Goal: Find specific page/section

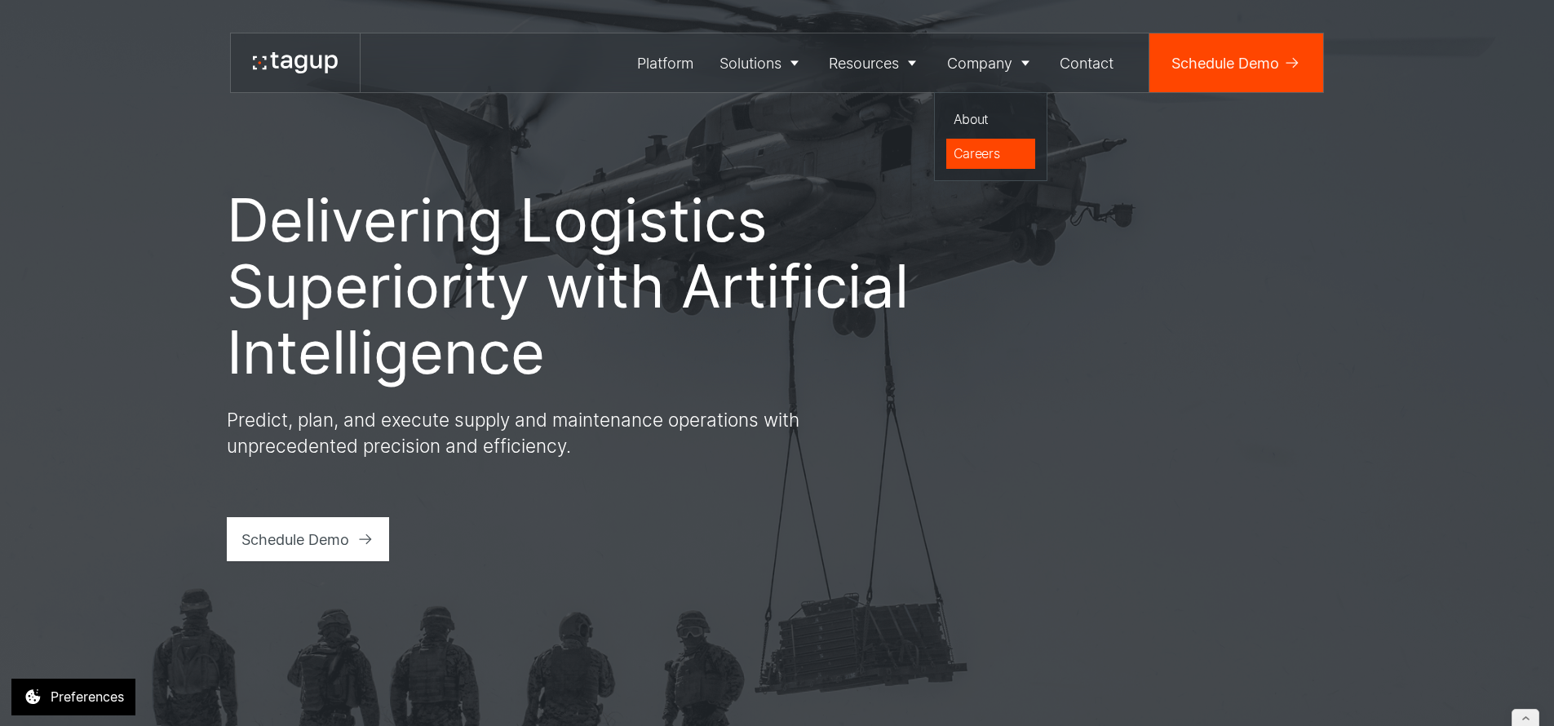
click at [987, 148] on div "Careers" at bounding box center [990, 154] width 75 height 20
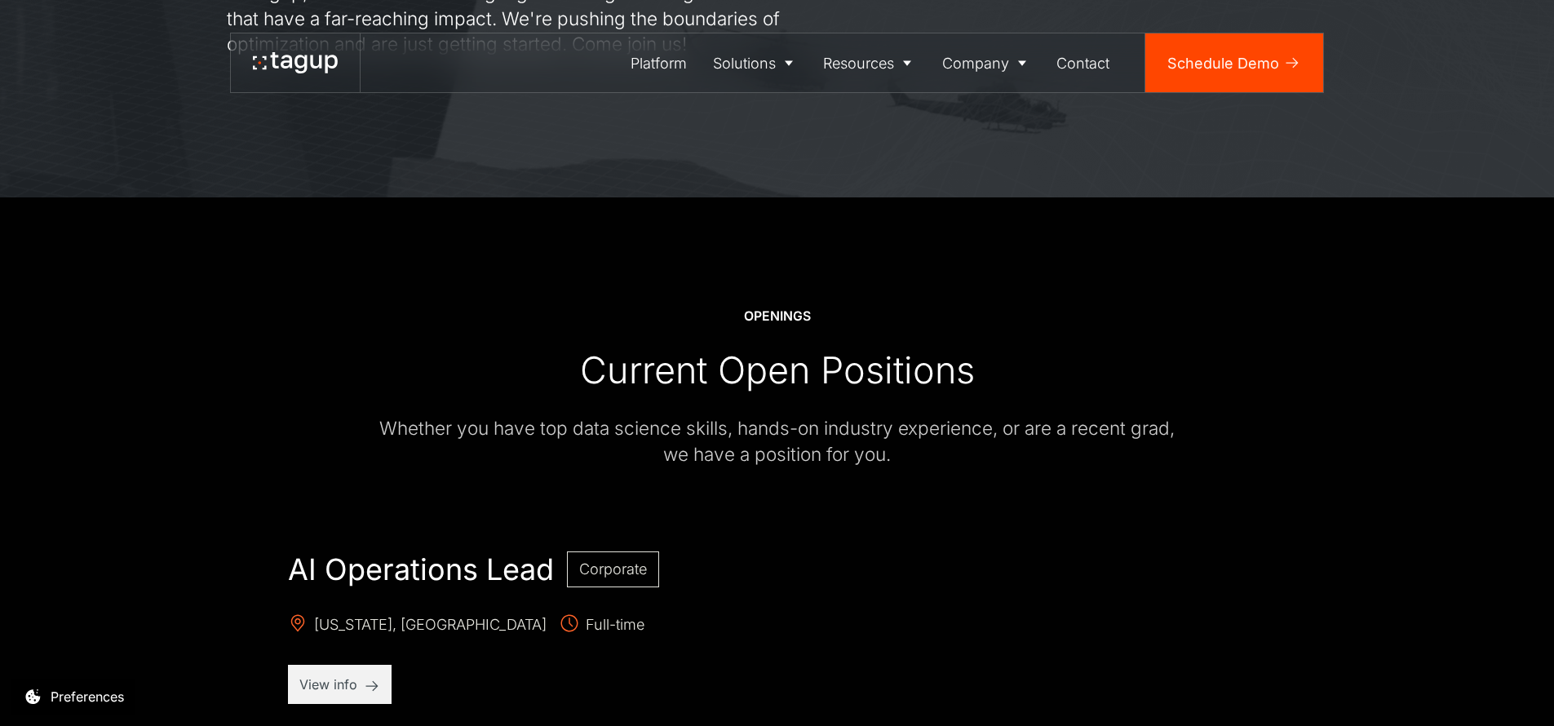
scroll to position [625, 0]
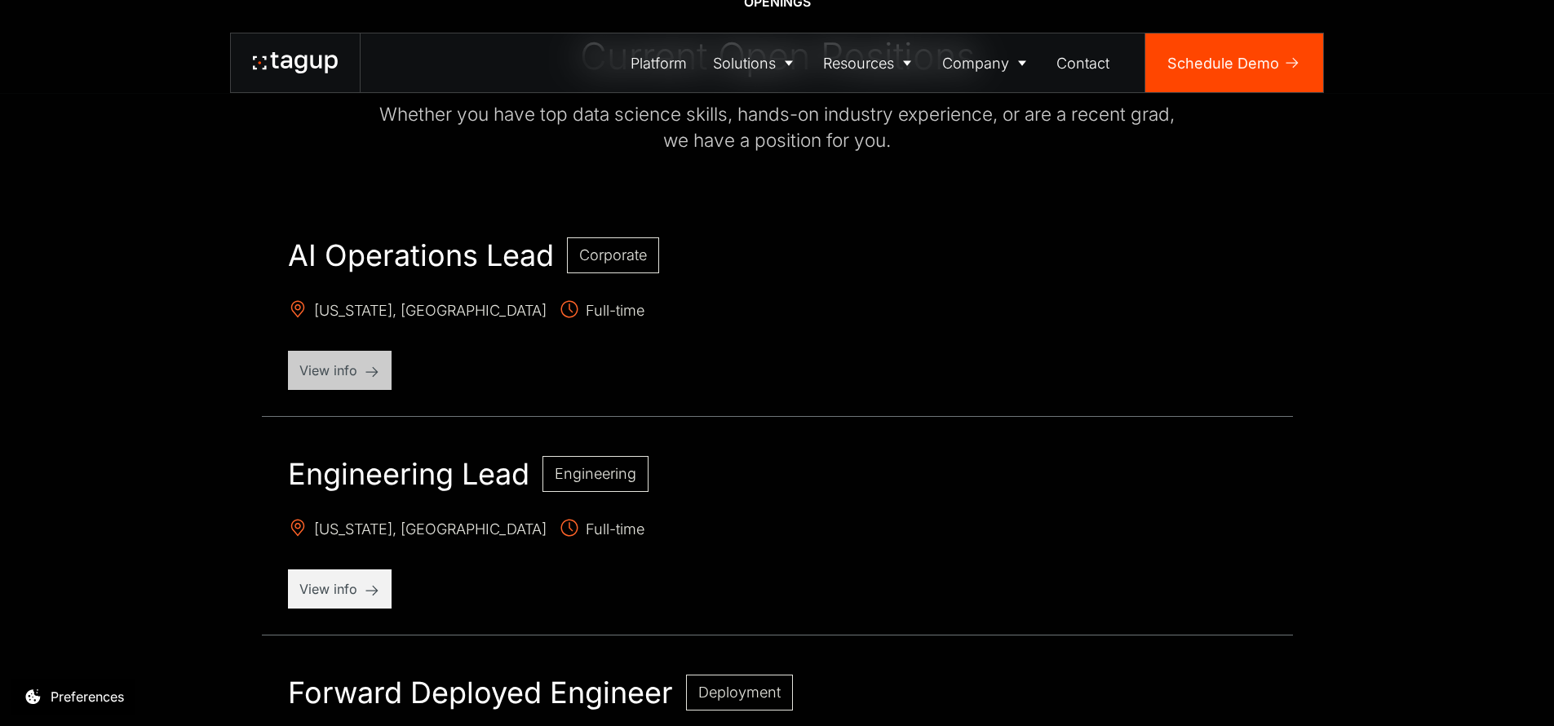
click at [319, 374] on p "View info" at bounding box center [339, 370] width 81 height 20
